Goal: Information Seeking & Learning: Learn about a topic

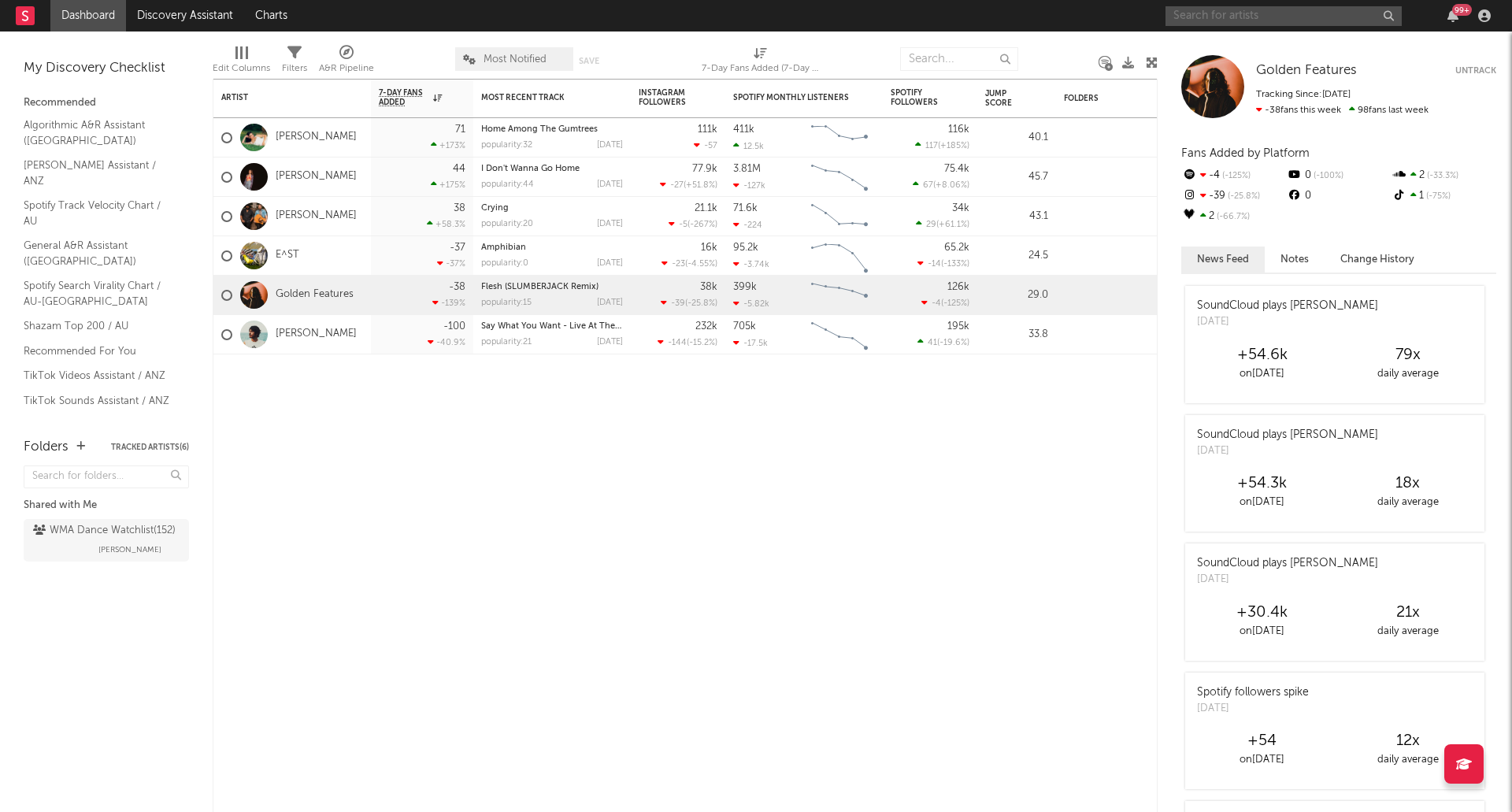
click at [1209, 23] on input "text" at bounding box center [1283, 16] width 237 height 20
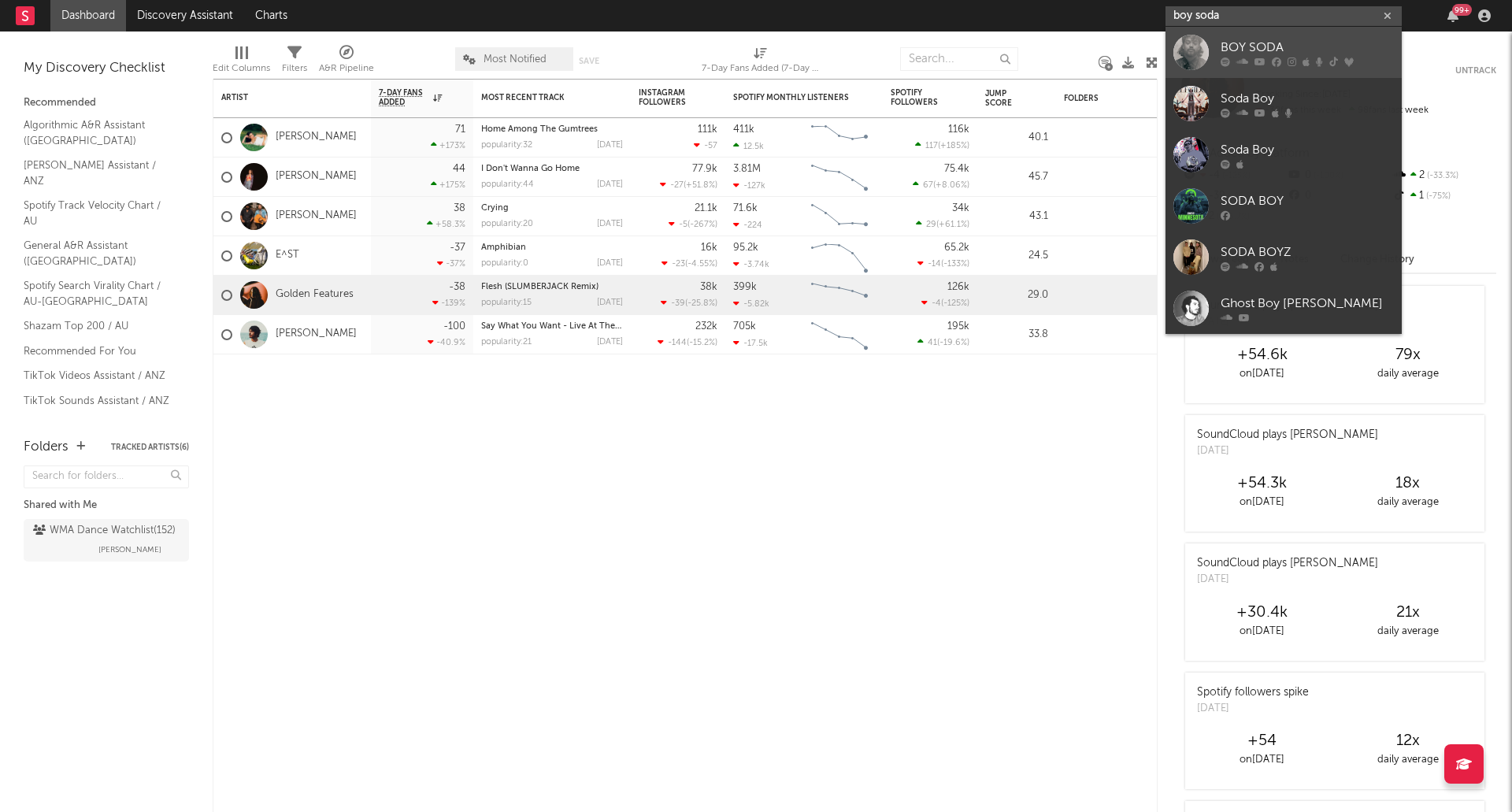
type input "boy soda"
click at [1270, 53] on div "BOY SODA" at bounding box center [1307, 47] width 173 height 19
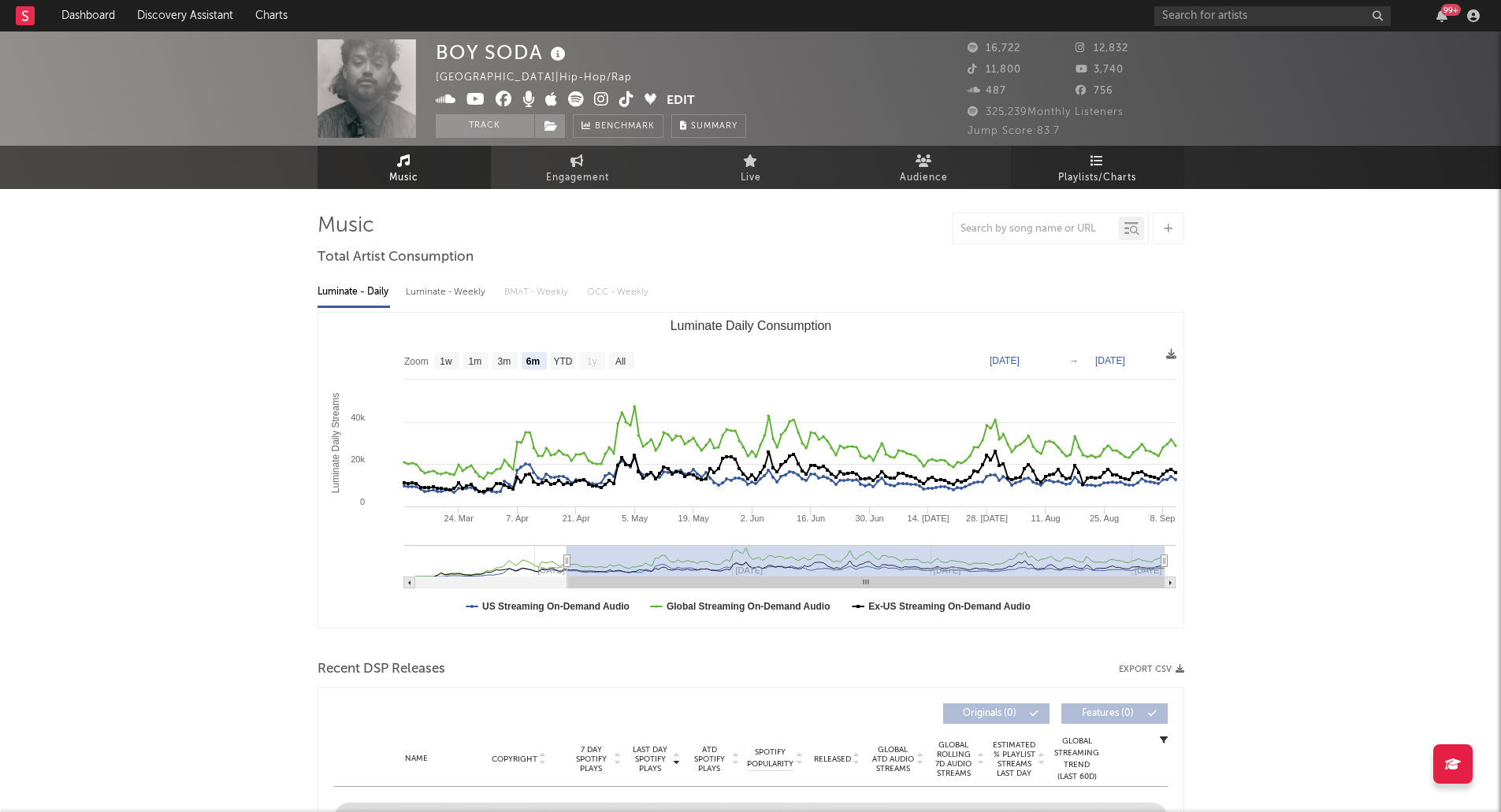
click at [1081, 174] on span "Playlists/Charts" at bounding box center [1097, 178] width 78 height 19
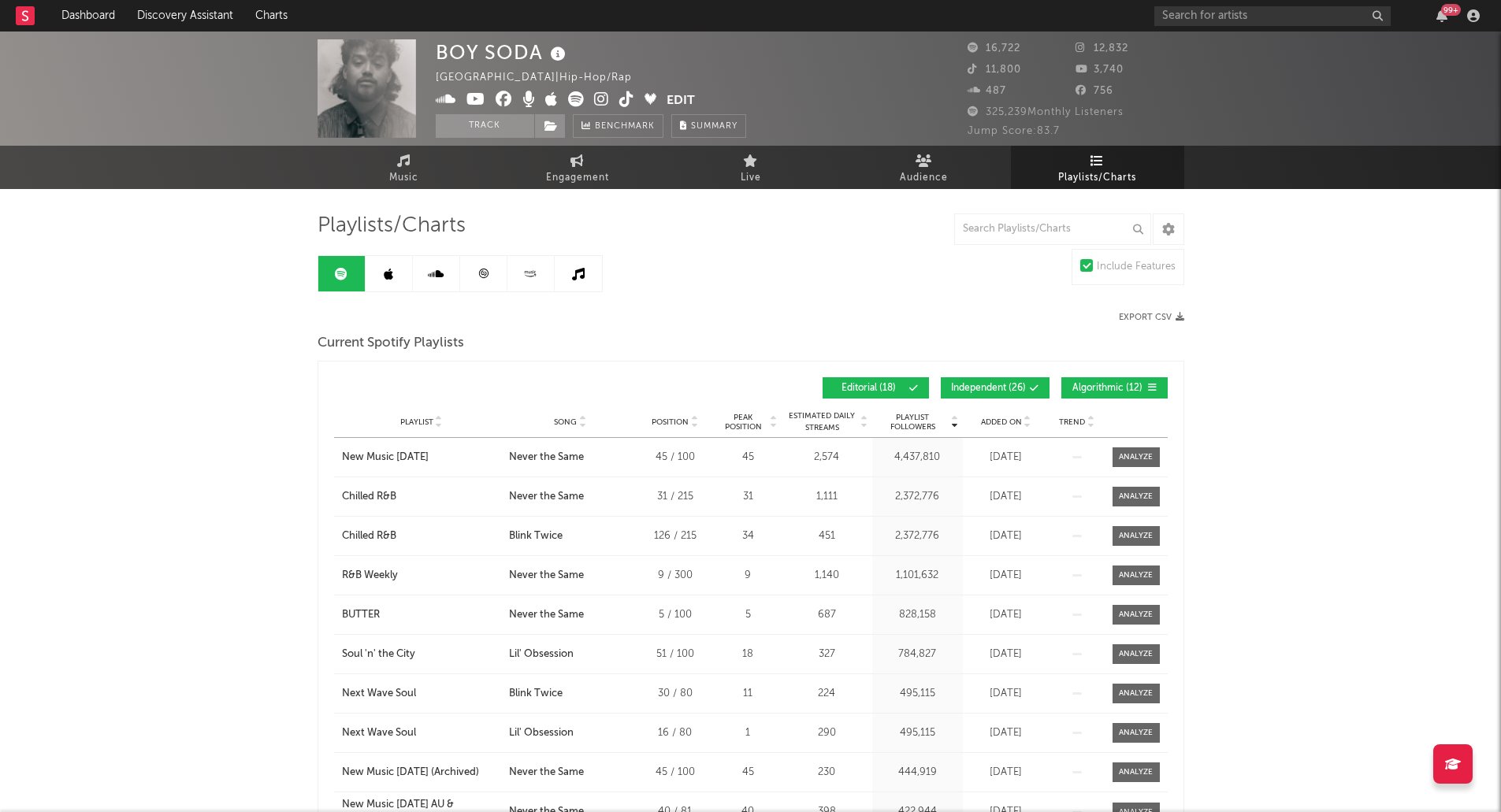
click at [1002, 427] on div "Added On" at bounding box center [1006, 422] width 79 height 12
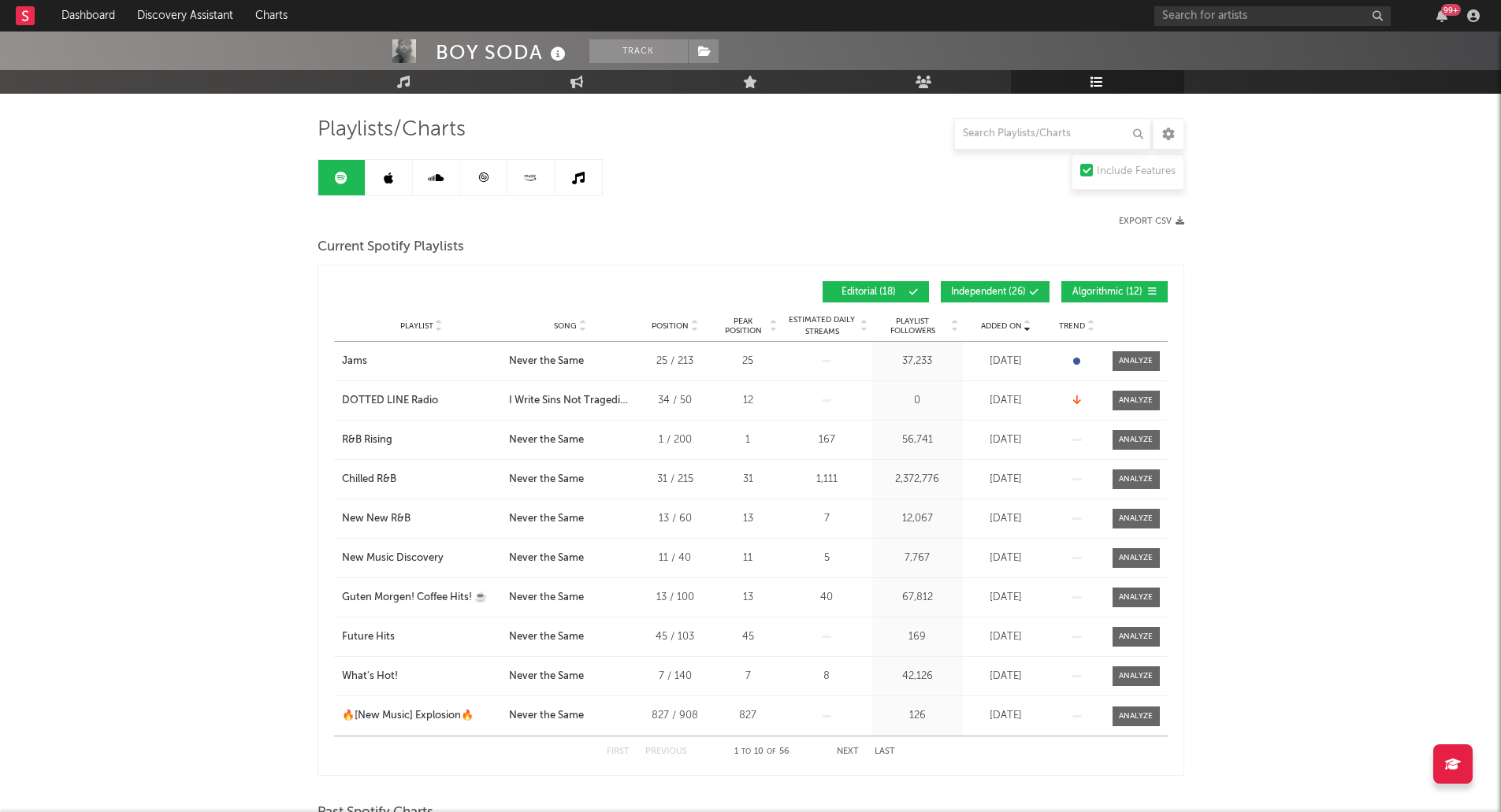
scroll to position [97, 0]
click at [393, 174] on link at bounding box center [388, 176] width 47 height 35
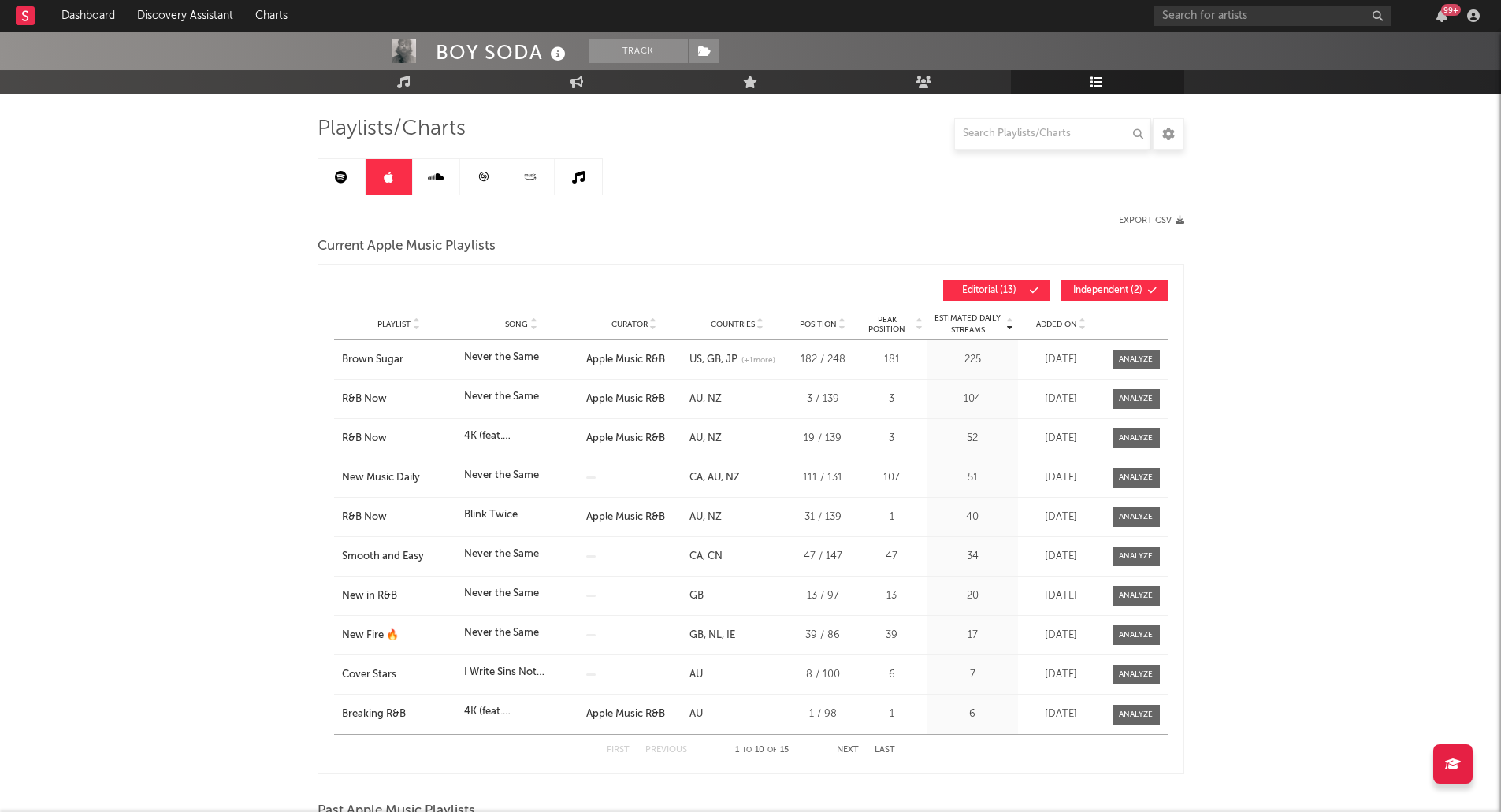
click at [1052, 325] on span "Added On" at bounding box center [1057, 325] width 41 height 10
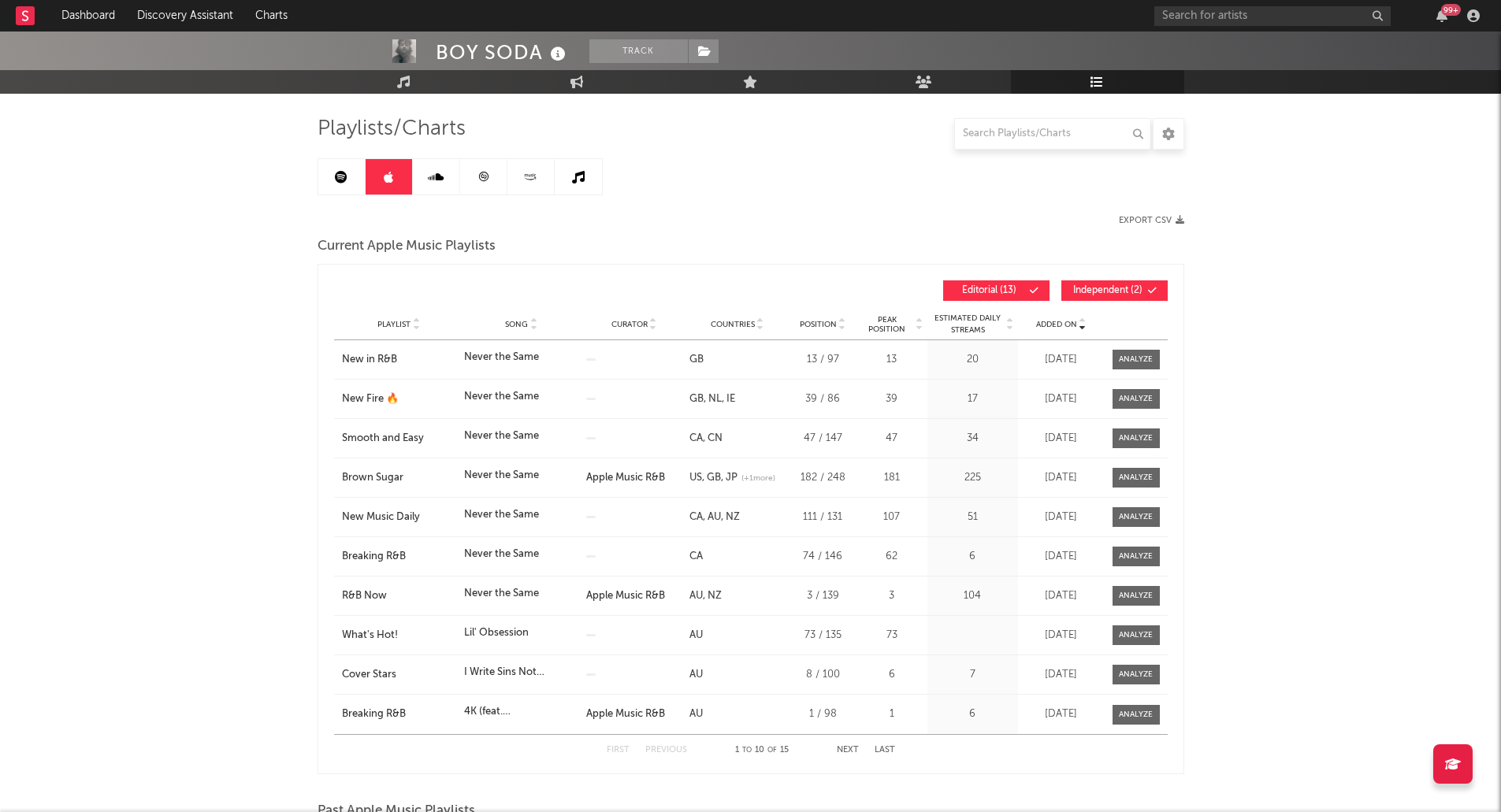
click at [1052, 325] on span "Added On" at bounding box center [1057, 325] width 41 height 10
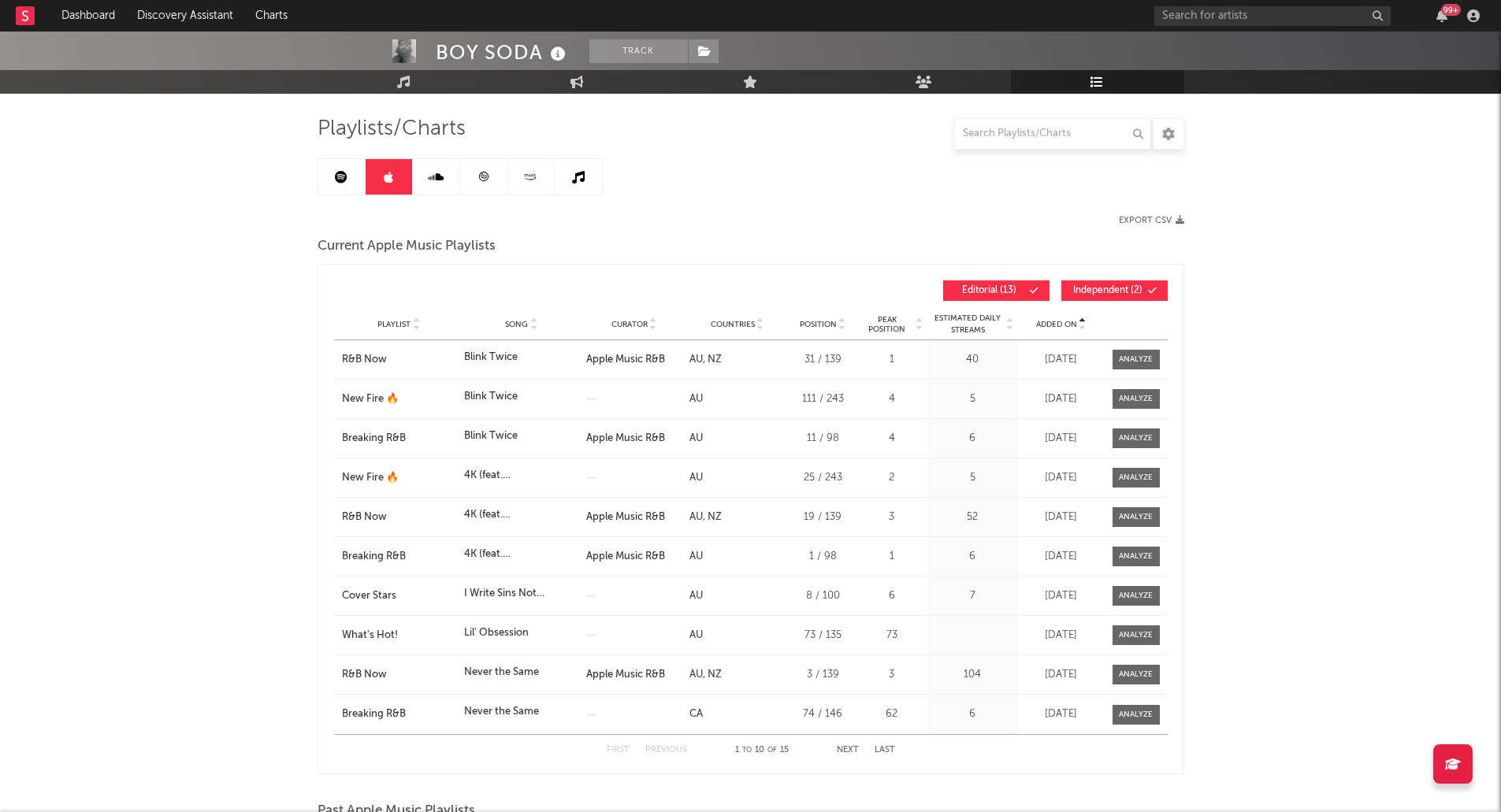
click at [1052, 325] on span "Added On" at bounding box center [1057, 325] width 41 height 10
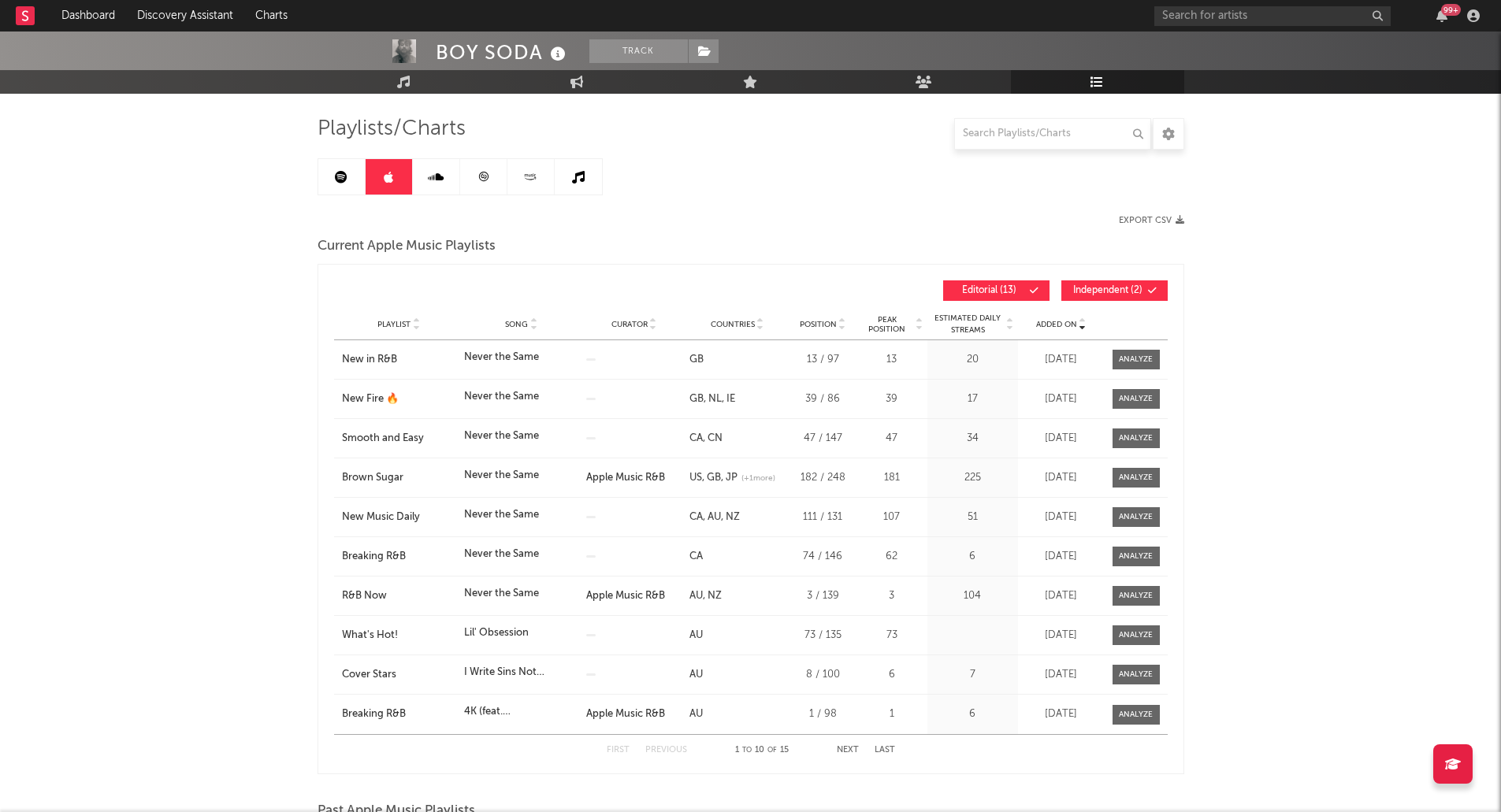
click at [1072, 316] on div "Playlist Song Curator Genre Countries Country Chart Type Position Peak Position…" at bounding box center [750, 324] width 833 height 32
click at [1066, 326] on span "Added On" at bounding box center [1057, 325] width 41 height 10
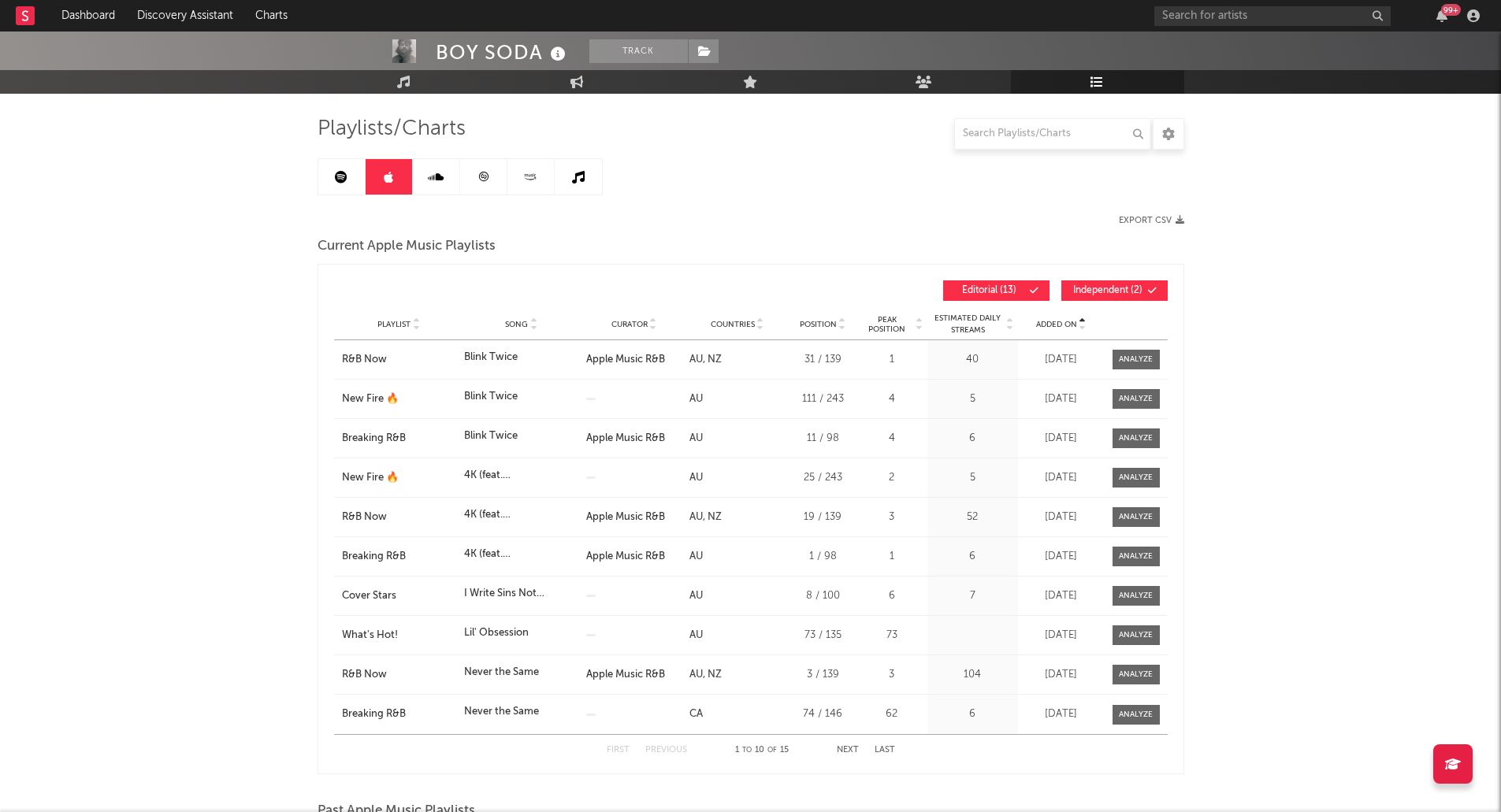
click at [1066, 326] on span "Added On" at bounding box center [1057, 325] width 41 height 10
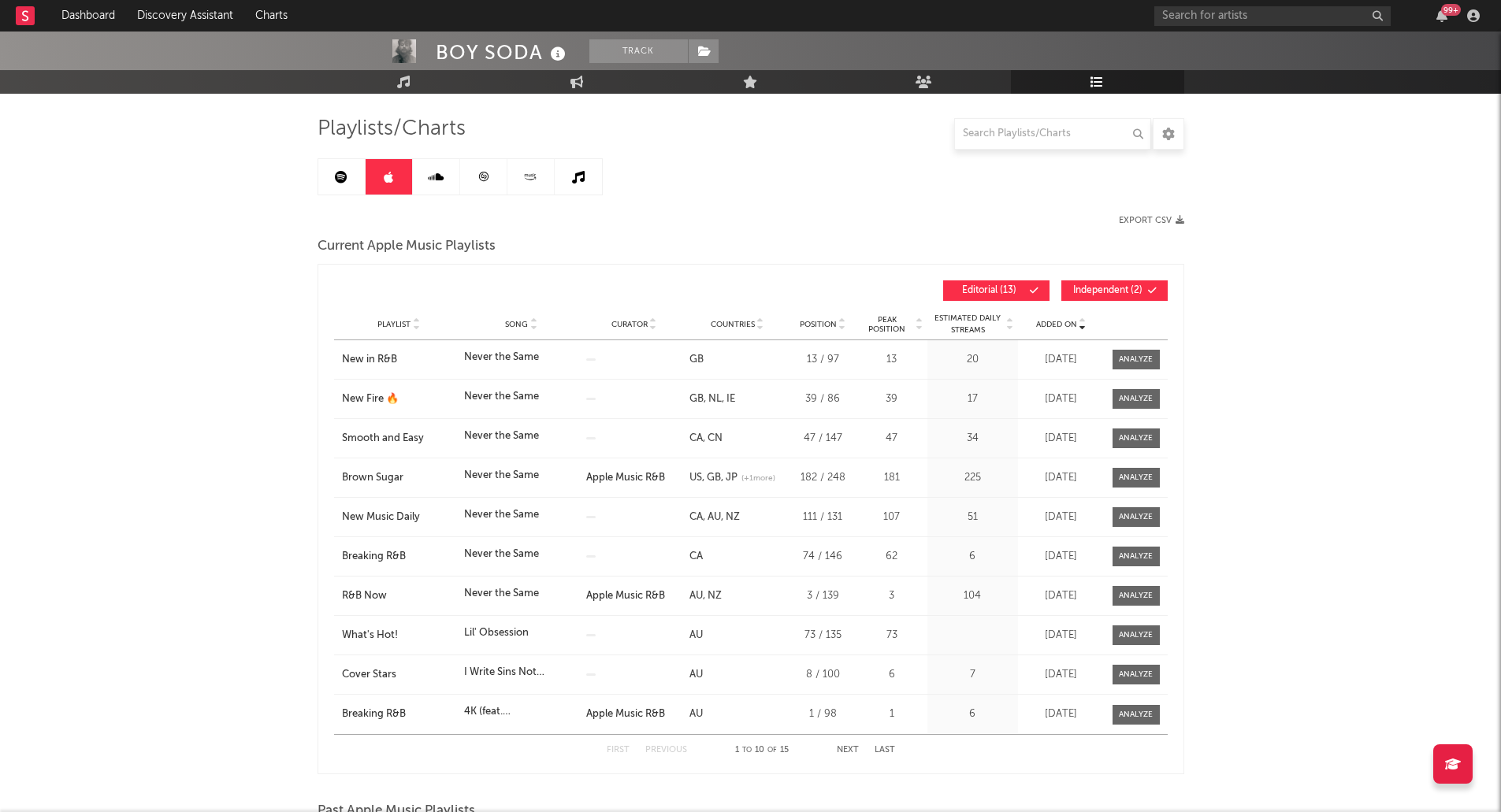
click at [475, 542] on div "Playlist Breaking R&B Song Never the Same Curator Genre Countries CA Country Ch…" at bounding box center [750, 556] width 833 height 38
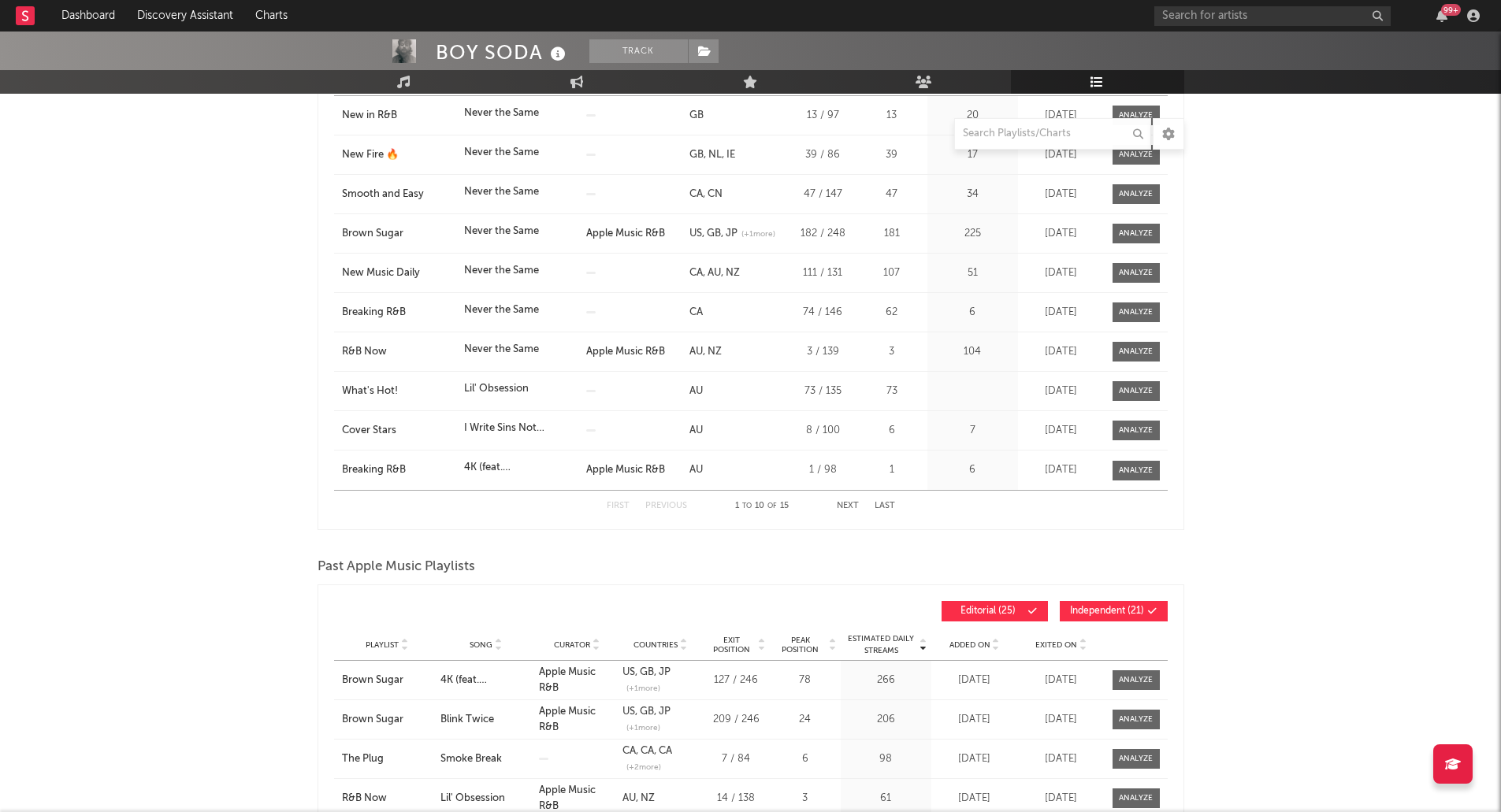
scroll to position [573, 0]
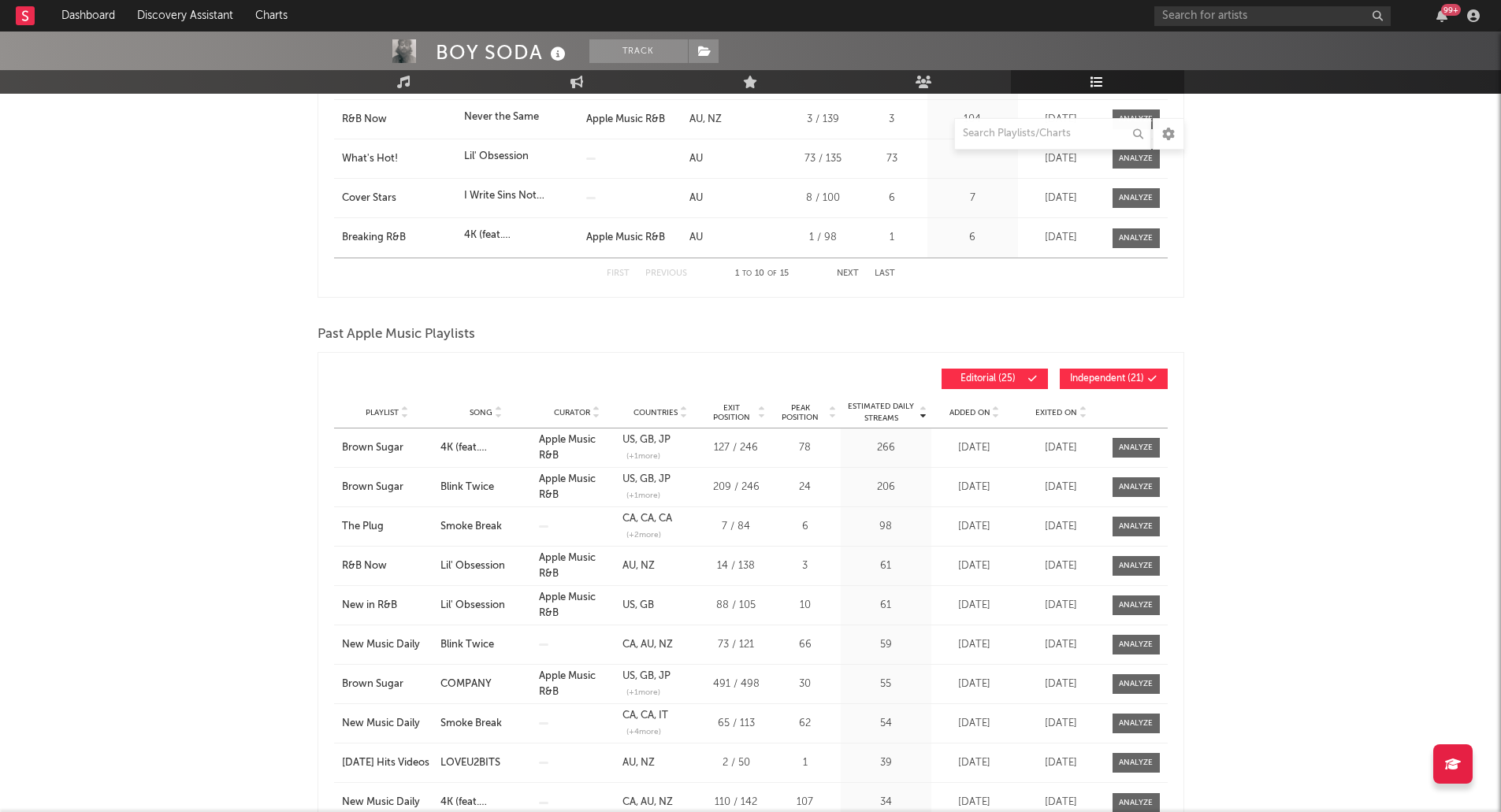
click at [1054, 419] on div "Playlist Song Curator Genre Countries Country Chart Type Exit Position Peak Pos…" at bounding box center [750, 412] width 833 height 32
click at [1054, 414] on span "Exited On" at bounding box center [1057, 413] width 42 height 10
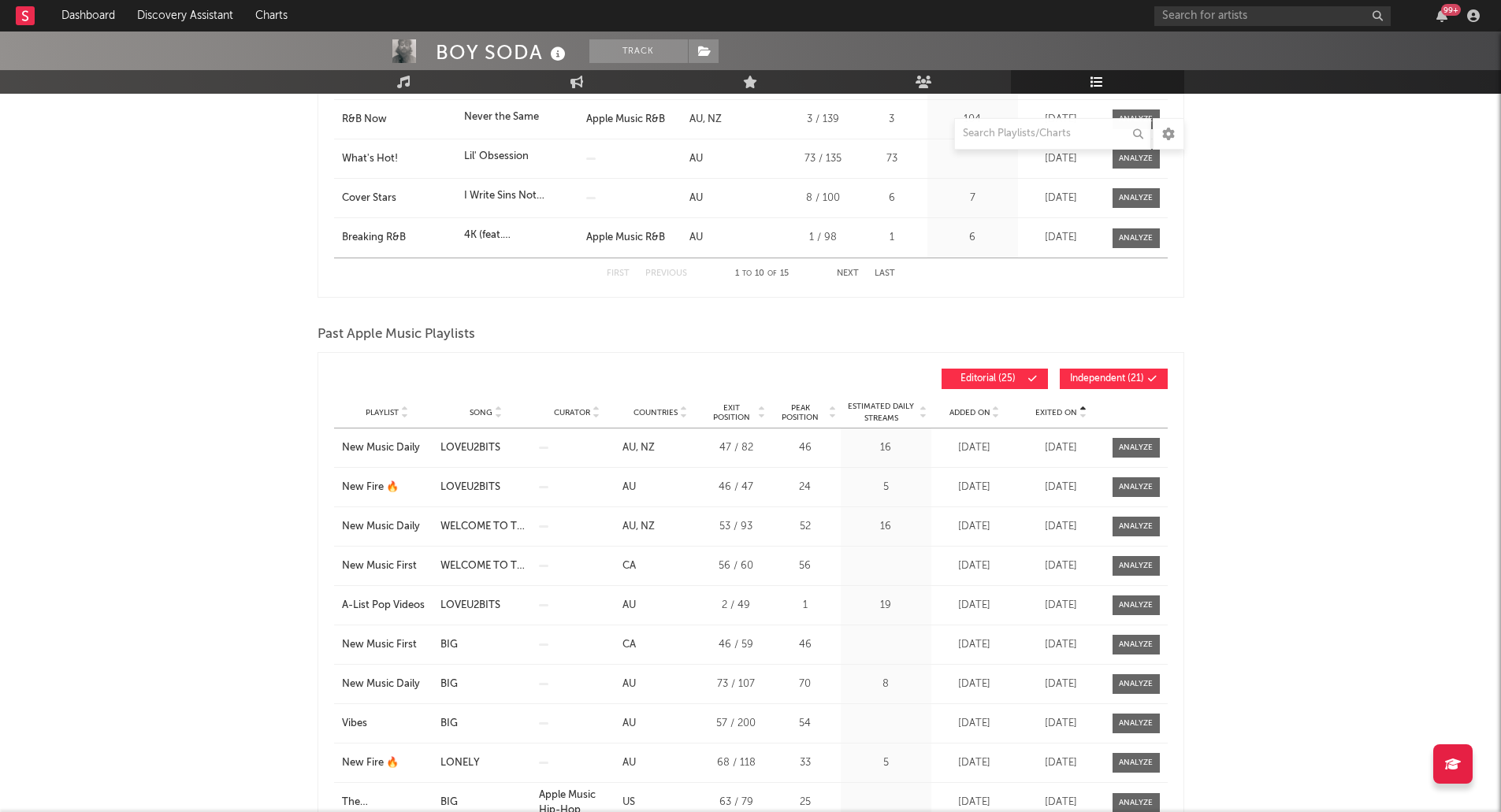
click at [1041, 400] on div "Playlist Song Curator Genre Countries Country Chart Type Exit Position Peak Pos…" at bounding box center [750, 412] width 833 height 32
click at [1060, 420] on div "Playlist Song Curator Genre Countries Country Chart Type Exit Position Peak Pos…" at bounding box center [750, 412] width 833 height 32
click at [1061, 413] on span "Exited On" at bounding box center [1057, 413] width 42 height 10
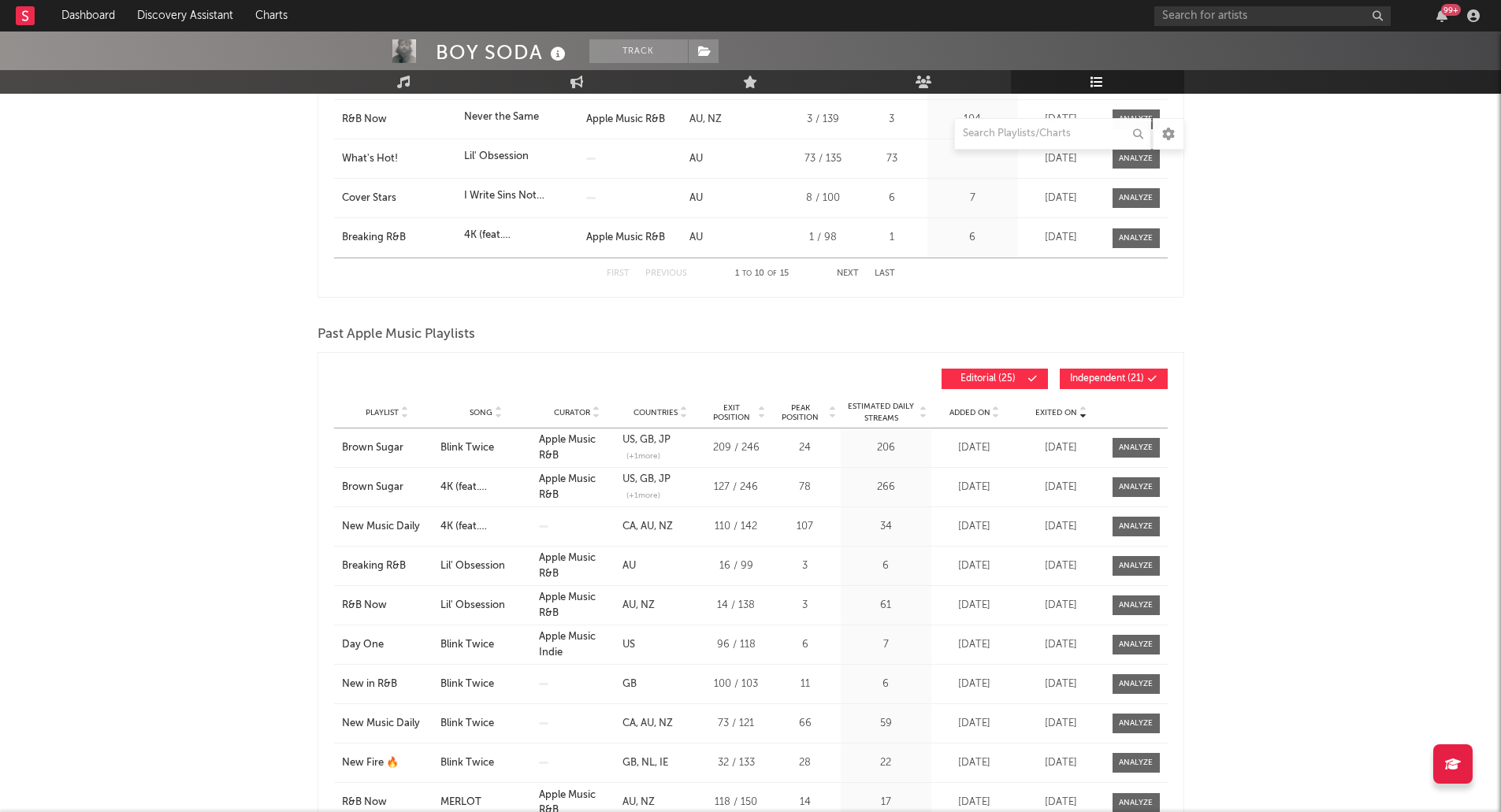
scroll to position [0, 0]
